Goal: Task Accomplishment & Management: Complete application form

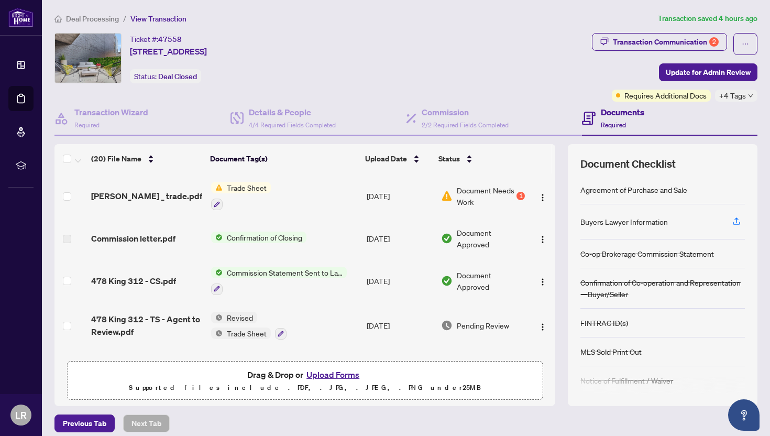
click at [244, 185] on span "Trade Sheet" at bounding box center [247, 188] width 48 height 12
click at [475, 203] on span "Document Needs Work" at bounding box center [486, 195] width 58 height 23
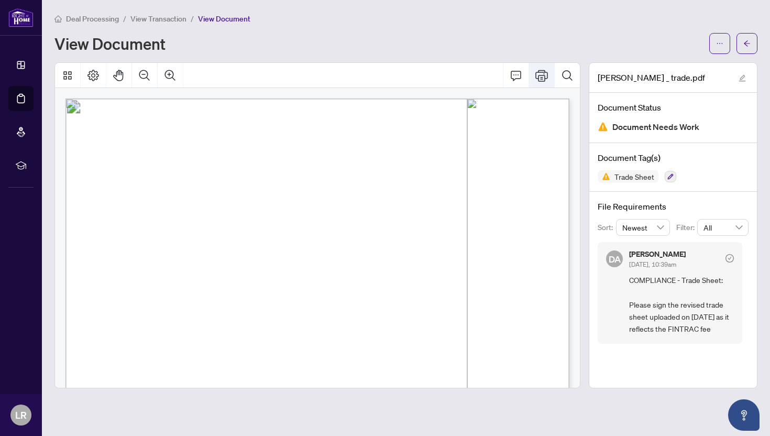
click at [538, 84] on button "Print" at bounding box center [541, 75] width 25 height 25
click at [537, 84] on button "Print" at bounding box center [541, 75] width 25 height 25
click at [541, 73] on icon "Print" at bounding box center [542, 75] width 13 height 13
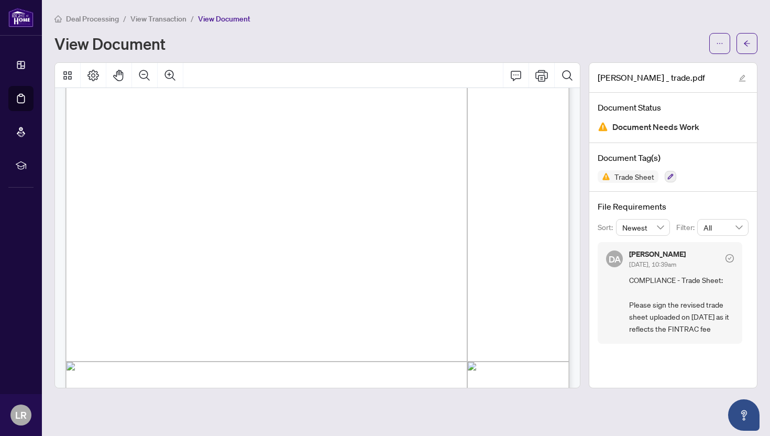
scroll to position [45, 0]
click at [747, 37] on span "button" at bounding box center [747, 43] width 7 height 17
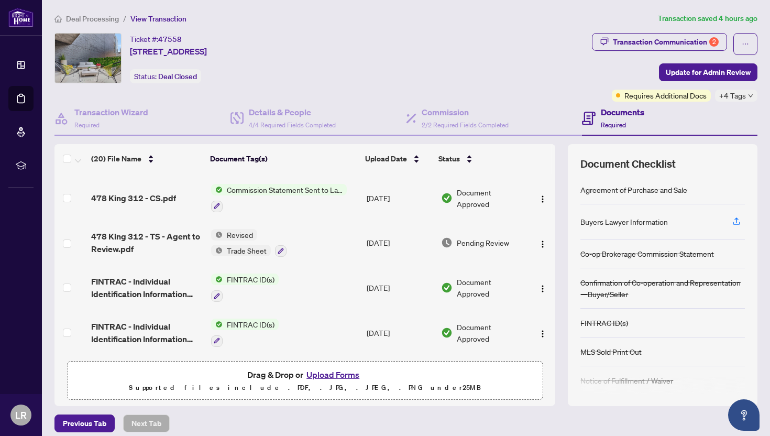
scroll to position [76, 0]
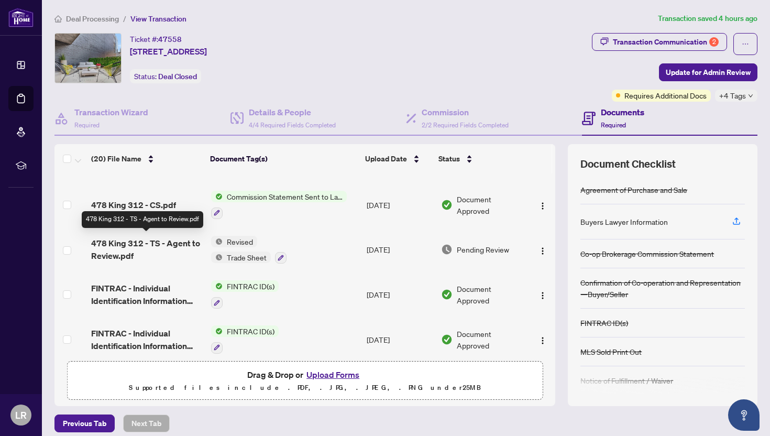
click at [165, 240] on span "478 King 312 - TS - Agent to Review.pdf" at bounding box center [147, 249] width 112 height 25
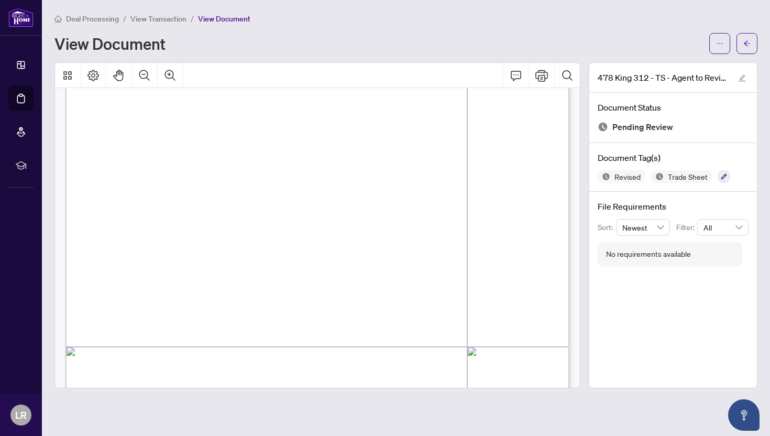
scroll to position [159, 0]
click at [546, 79] on icon "Print" at bounding box center [542, 75] width 13 height 13
click at [748, 43] on icon "arrow-left" at bounding box center [747, 43] width 6 height 6
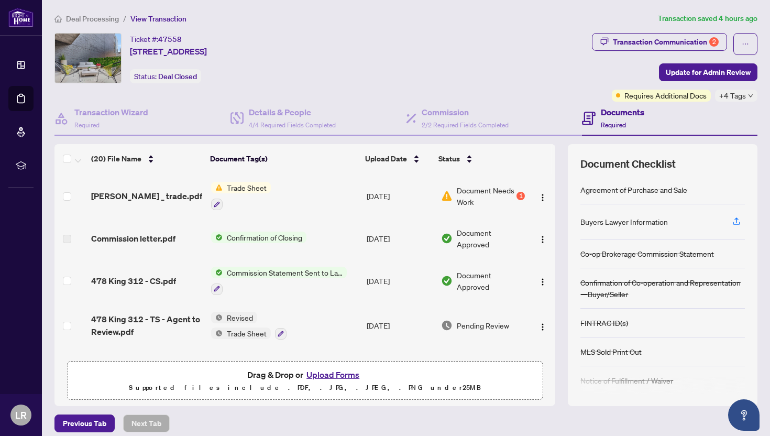
click at [335, 374] on button "Upload Forms" at bounding box center [332, 375] width 59 height 14
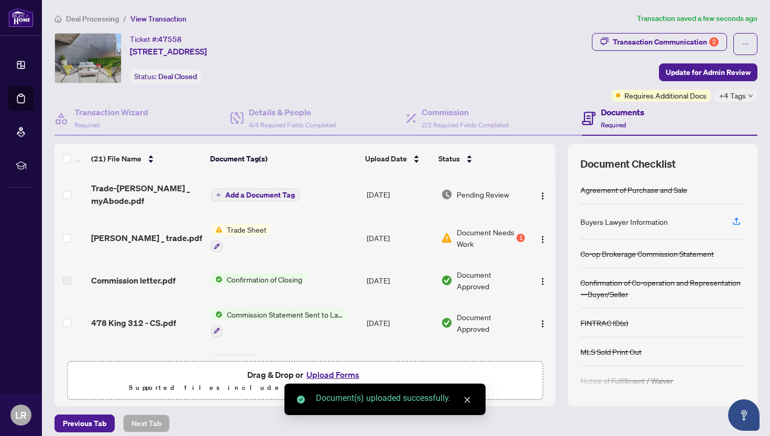
scroll to position [8, 0]
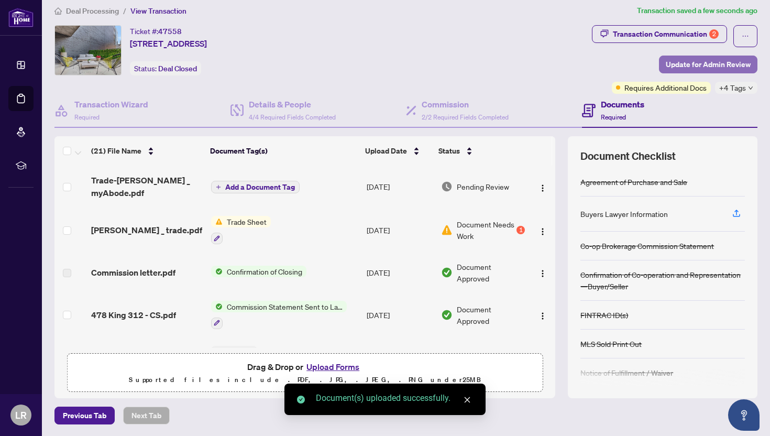
click at [717, 59] on span "Update for Admin Review" at bounding box center [708, 64] width 85 height 17
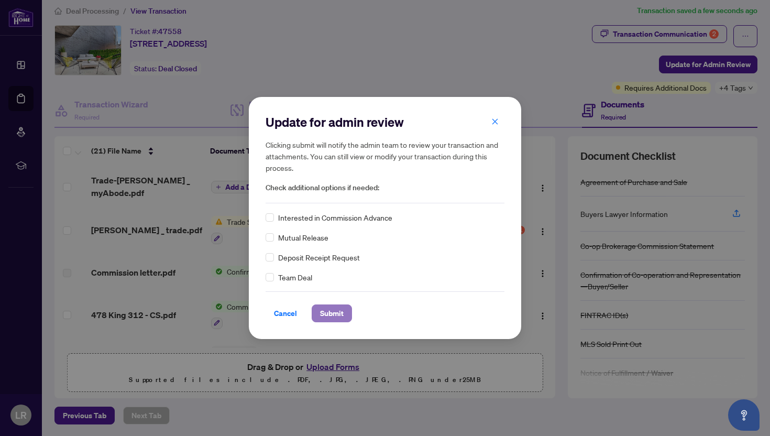
click at [346, 309] on button "Submit" at bounding box center [332, 314] width 40 height 18
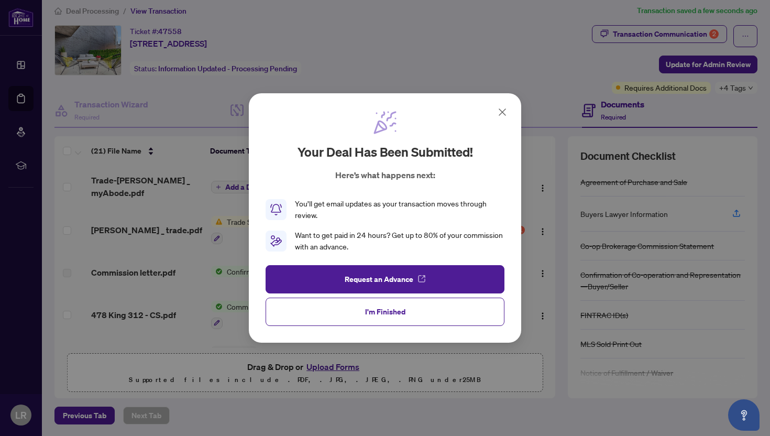
click at [506, 117] on icon at bounding box center [502, 112] width 13 height 13
